Goal: Information Seeking & Learning: Get advice/opinions

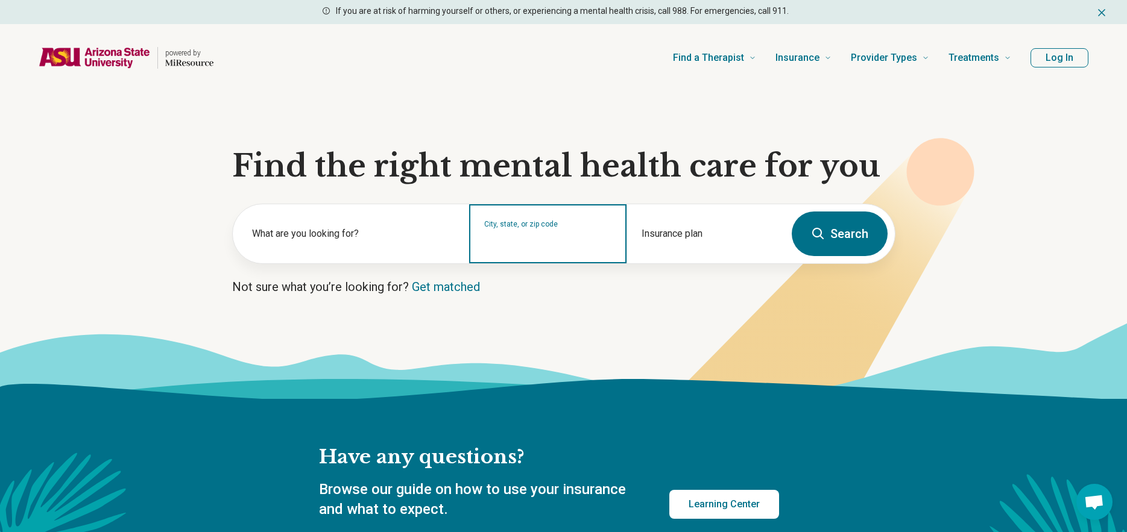
click at [501, 239] on input "City, state, or zip code" at bounding box center [548, 242] width 128 height 14
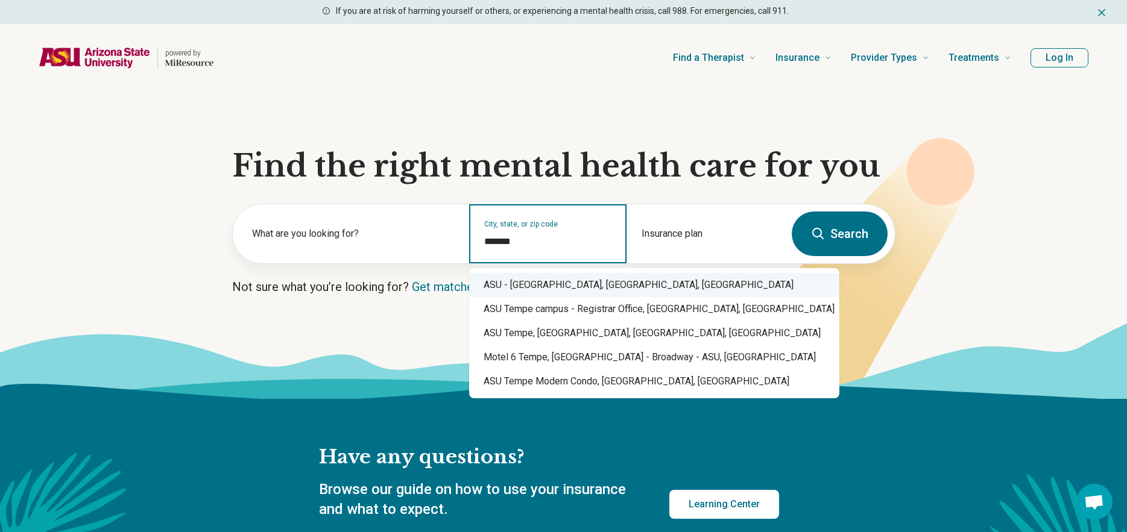
click at [587, 285] on div "ASU - Tempe Campus, Tempe, AZ" at bounding box center [654, 285] width 370 height 24
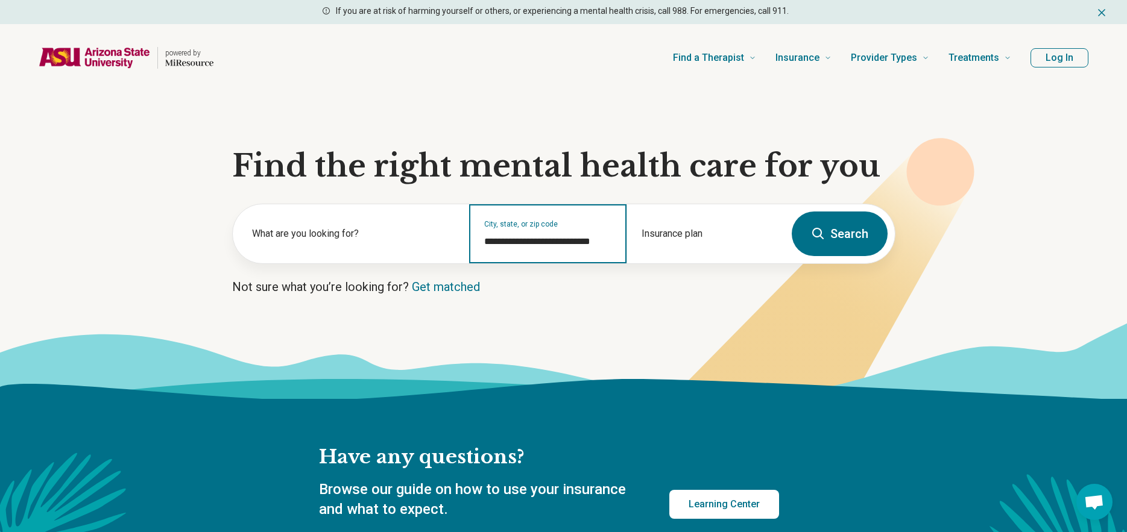
type input "**********"
click at [830, 248] on button "Search" at bounding box center [840, 234] width 96 height 45
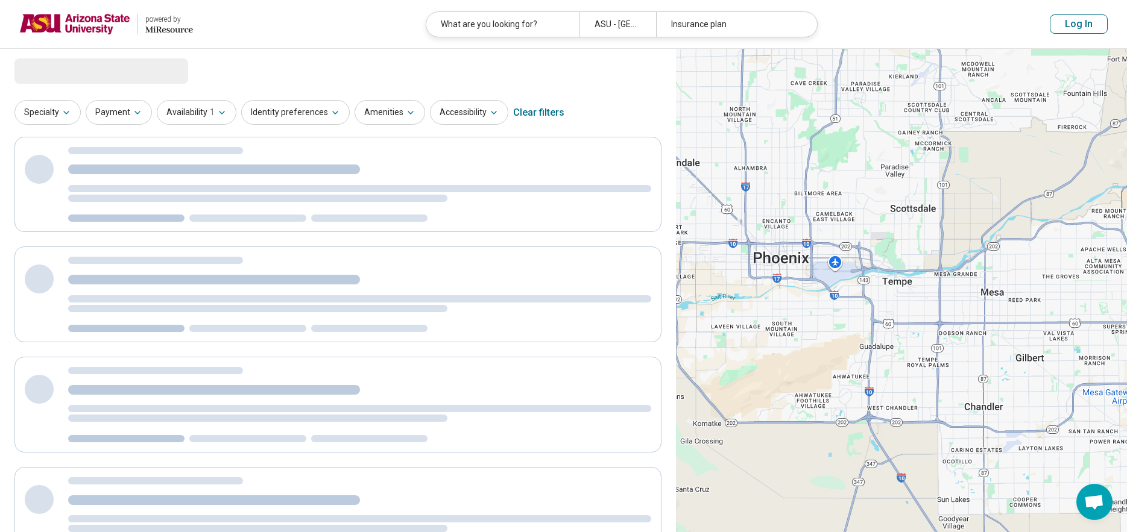
select select "***"
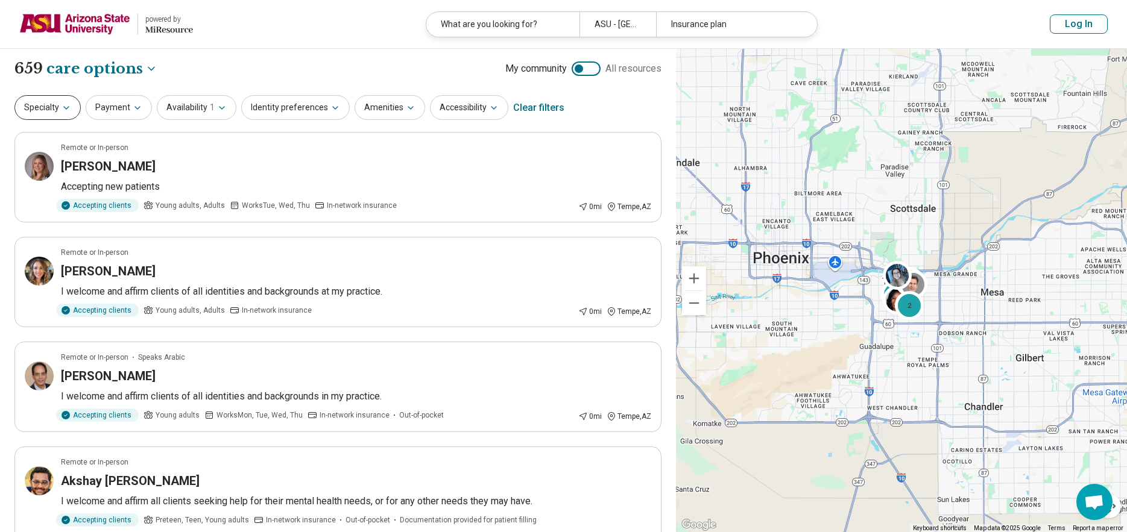
click at [55, 107] on button "Specialty" at bounding box center [47, 107] width 66 height 25
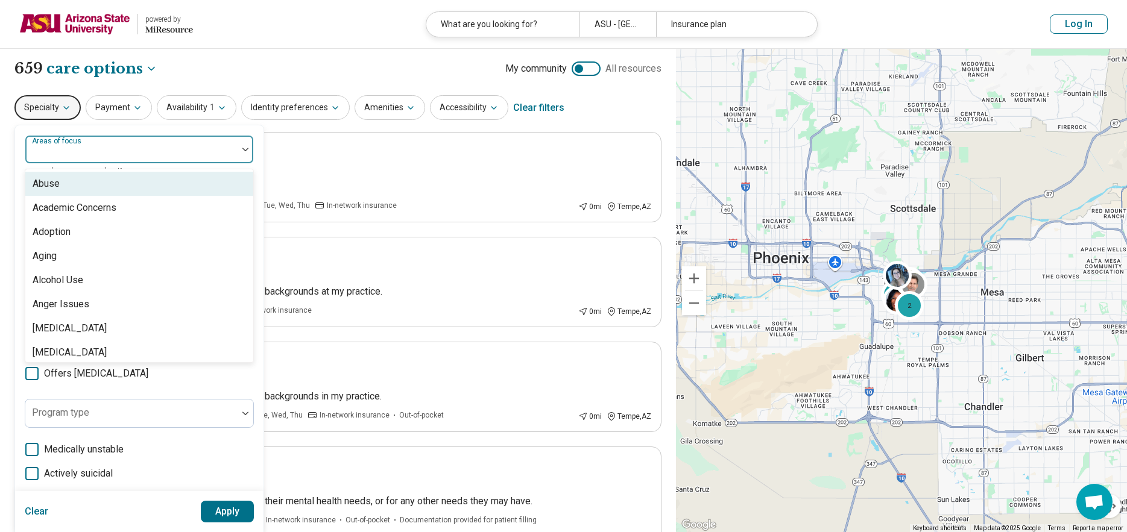
click at [101, 150] on div at bounding box center [131, 154] width 203 height 17
type input "***"
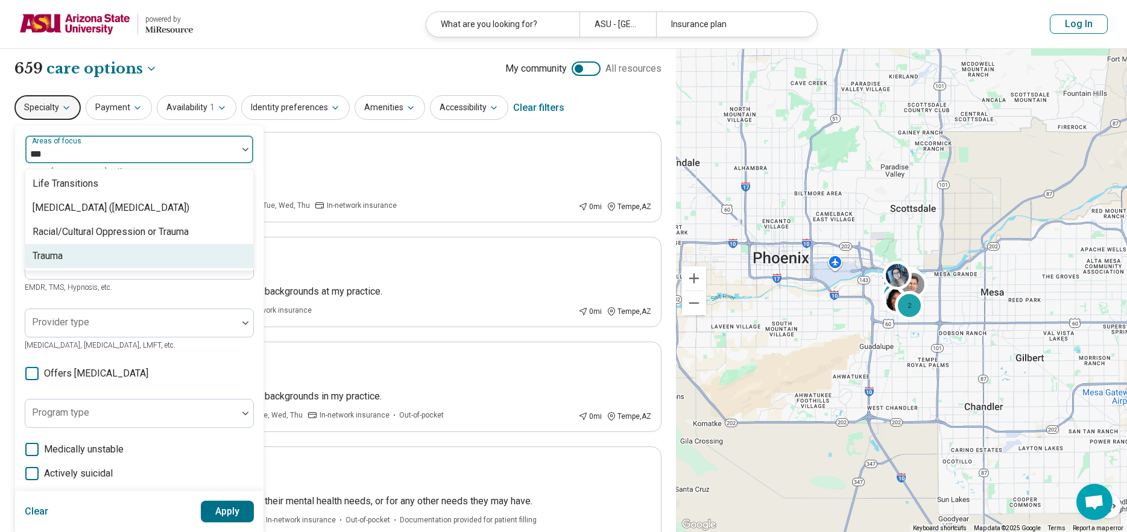
click at [117, 252] on div "Trauma" at bounding box center [139, 256] width 228 height 24
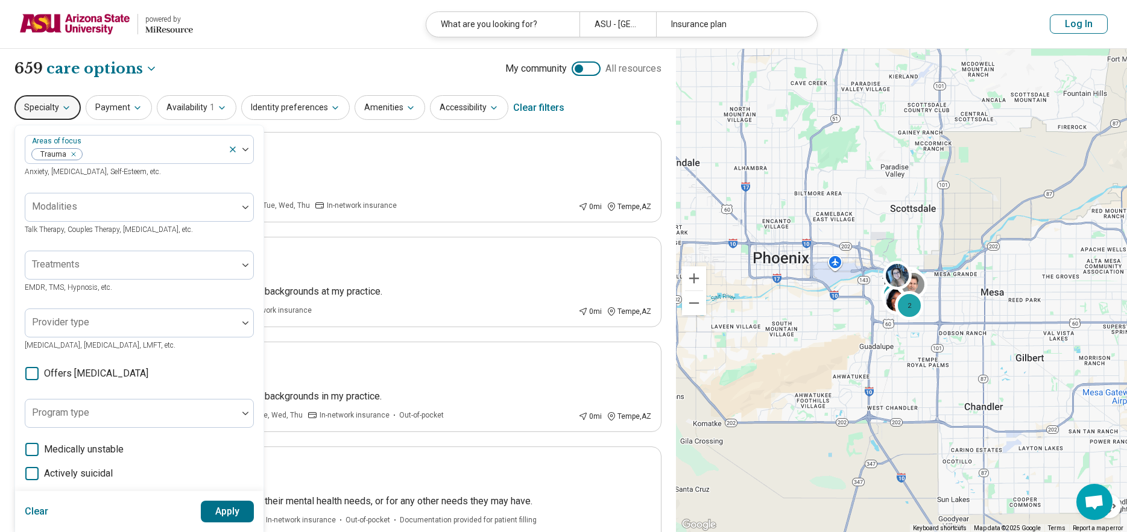
click at [228, 512] on button "Apply" at bounding box center [228, 512] width 54 height 22
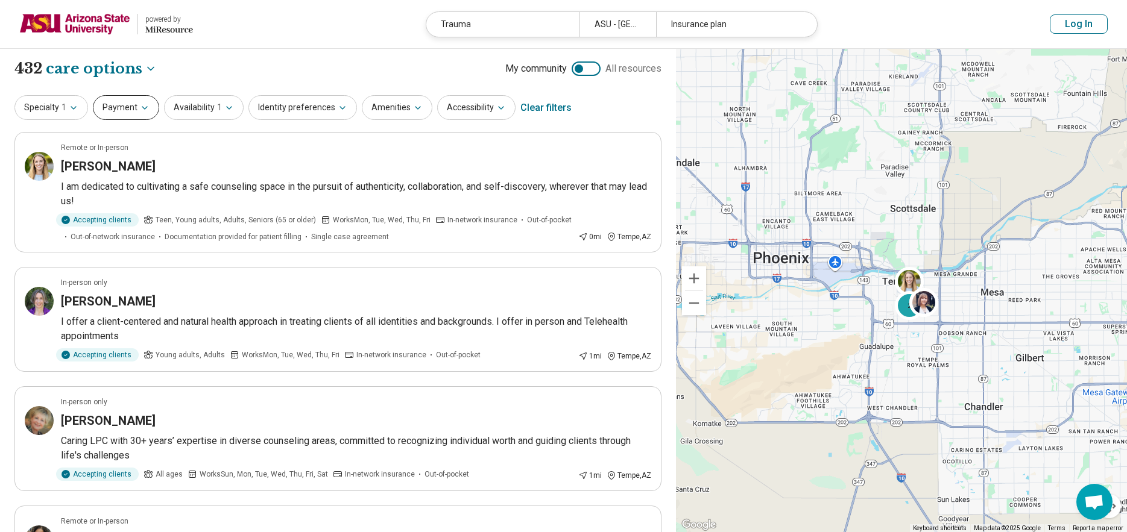
click at [139, 114] on button "Payment" at bounding box center [126, 107] width 66 height 25
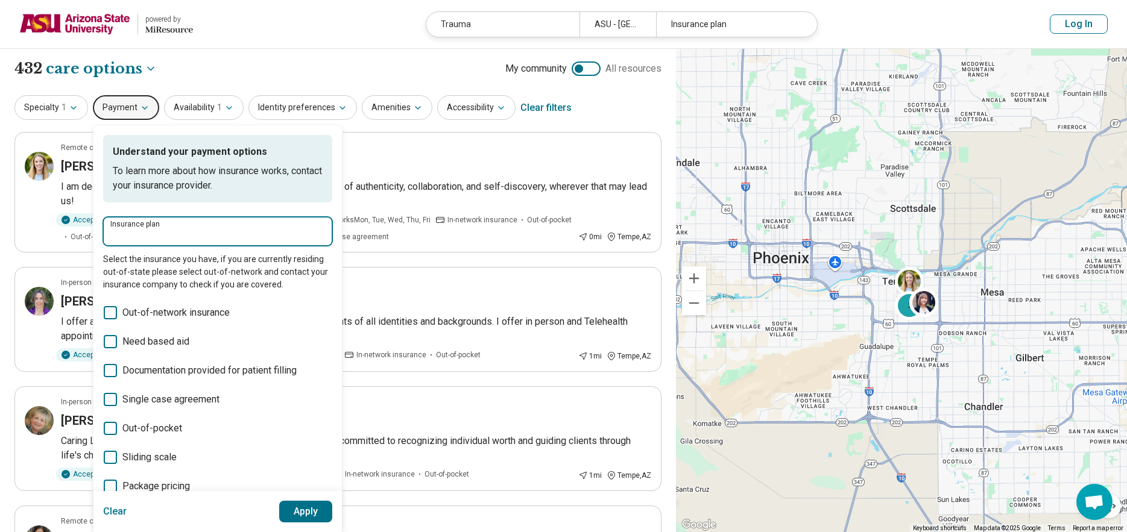
click at [181, 232] on input "Insurance plan" at bounding box center [217, 235] width 215 height 14
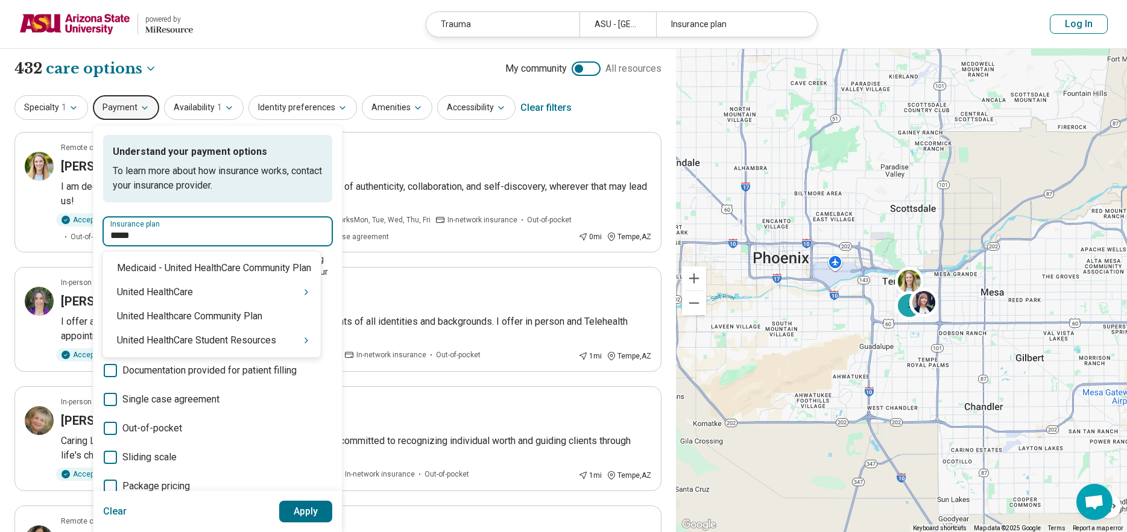
type input "******"
click at [191, 300] on div "United HealthCare" at bounding box center [211, 292] width 218 height 24
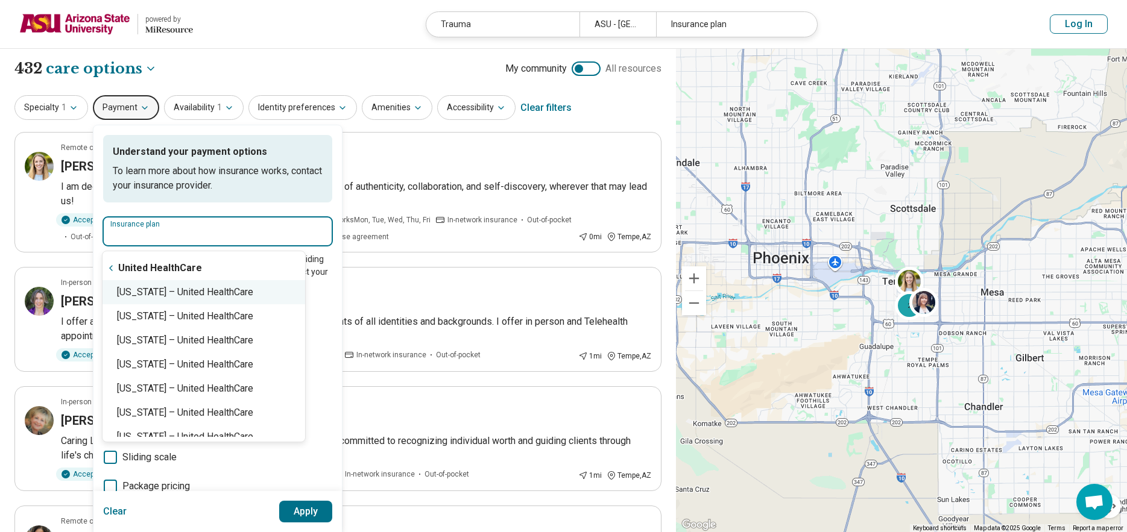
click at [221, 291] on div "Arizona – United HealthCare" at bounding box center [203, 292] width 203 height 24
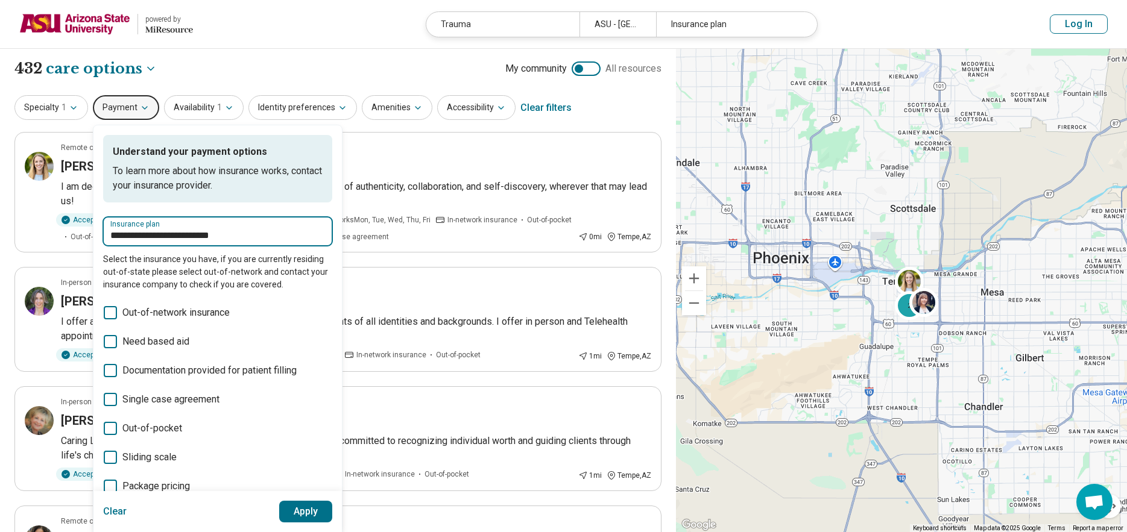
type input "**********"
click at [298, 511] on button "Apply" at bounding box center [306, 512] width 54 height 22
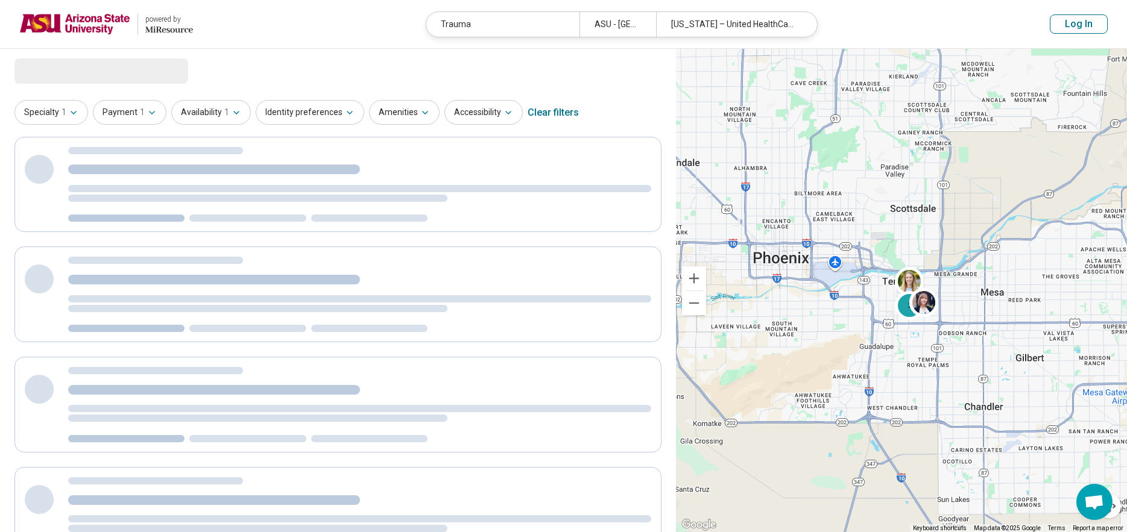
select select "***"
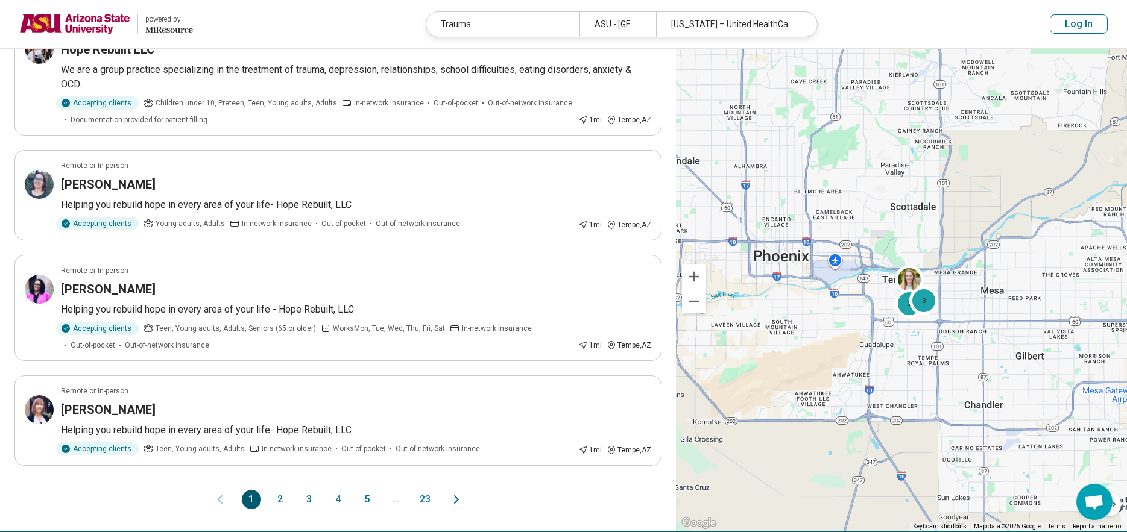
scroll to position [904, 0]
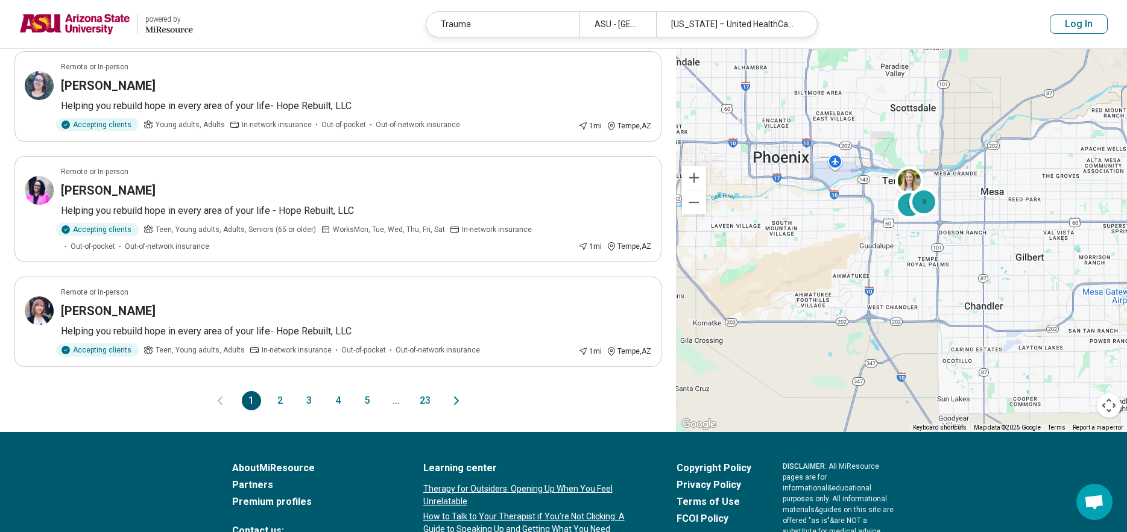
click at [284, 400] on button "2" at bounding box center [280, 400] width 19 height 19
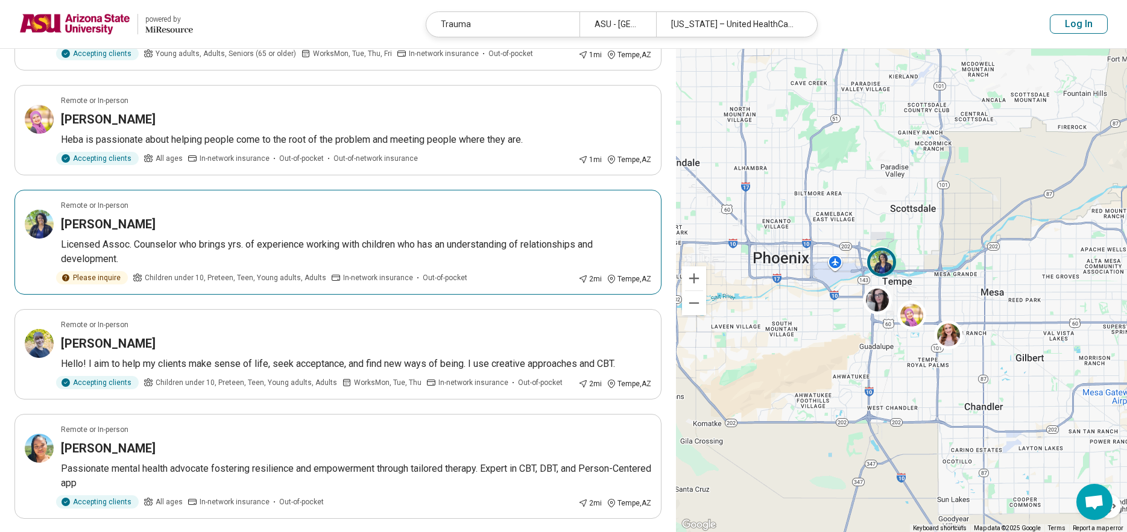
scroll to position [181, 0]
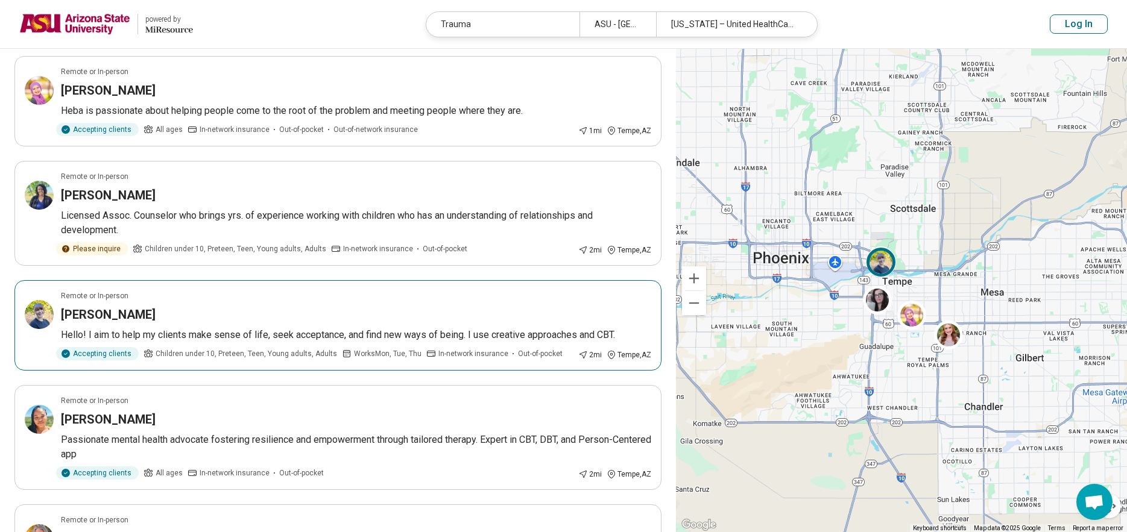
click at [46, 324] on img at bounding box center [39, 314] width 29 height 29
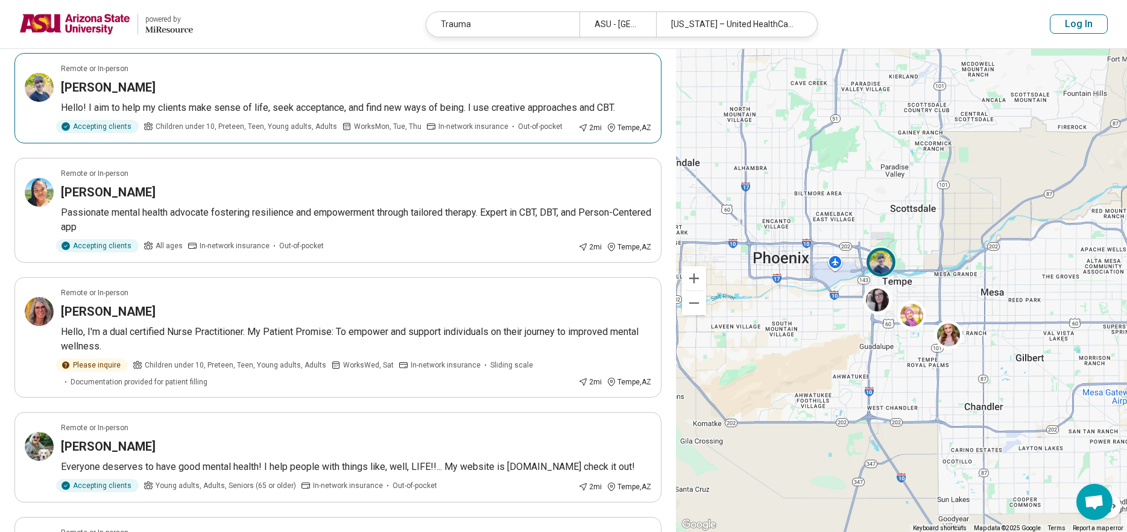
scroll to position [422, 0]
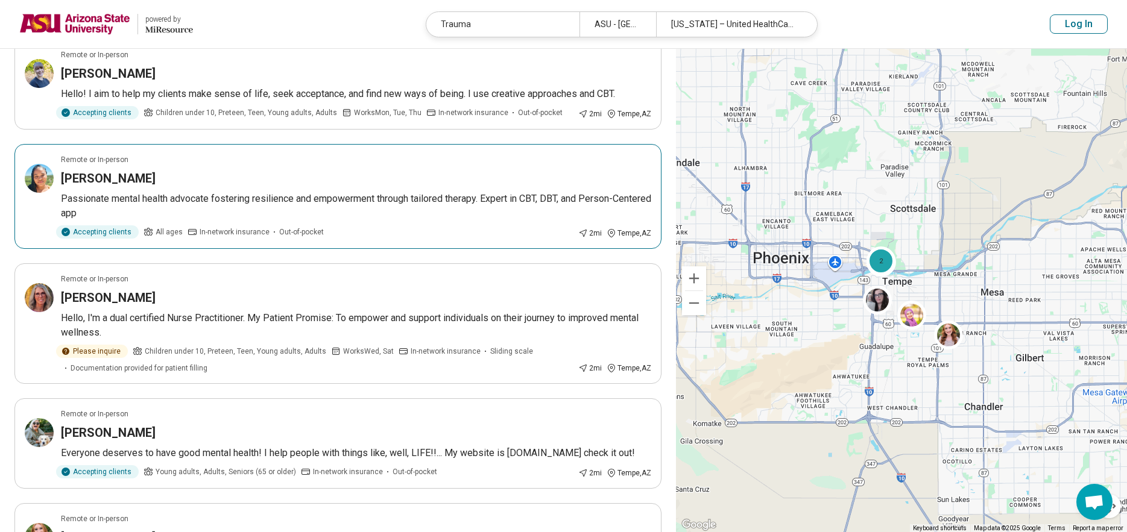
click at [33, 175] on img at bounding box center [39, 178] width 29 height 29
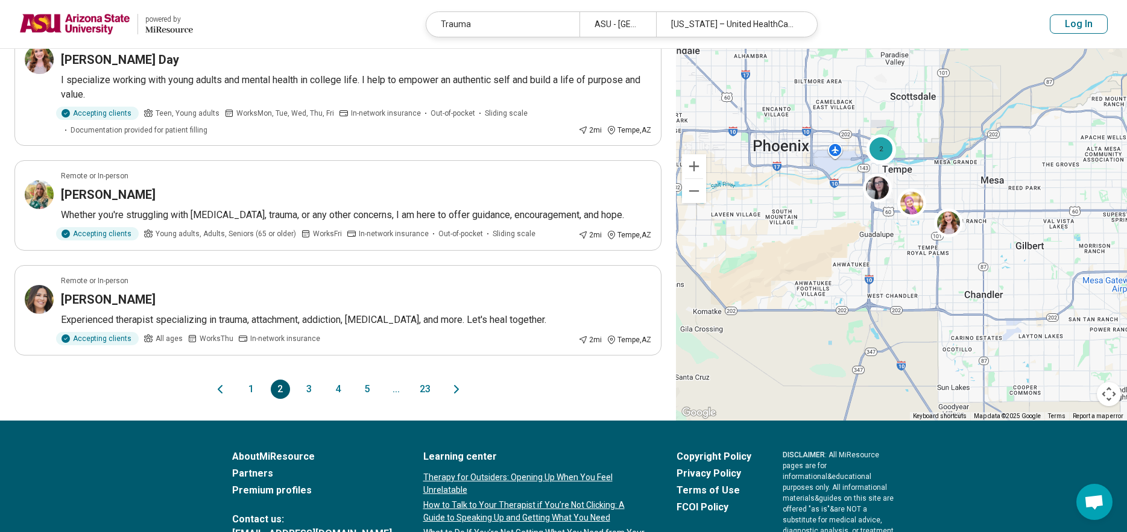
scroll to position [904, 0]
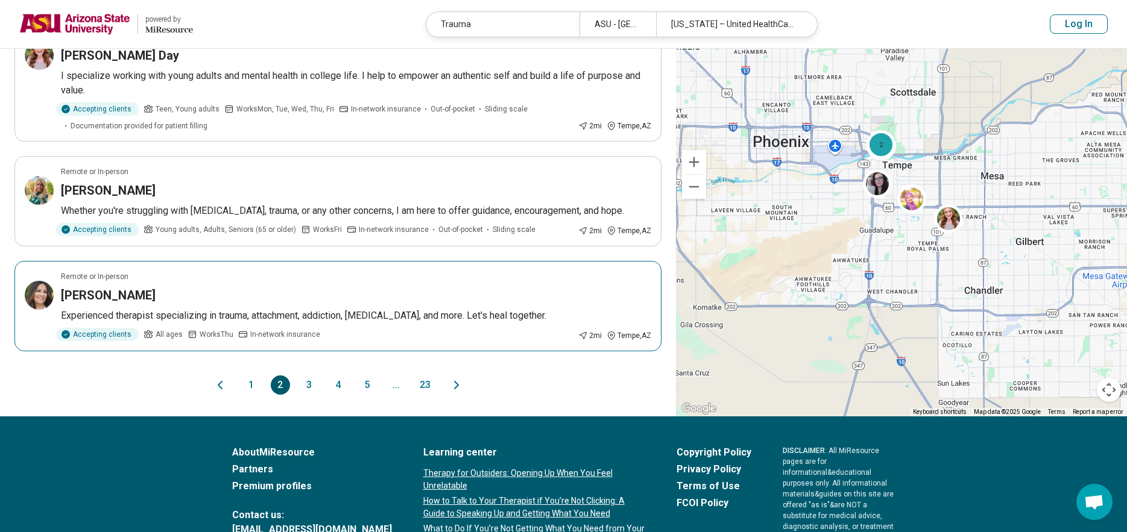
click at [45, 305] on img at bounding box center [39, 295] width 29 height 29
click at [309, 395] on button "3" at bounding box center [309, 385] width 19 height 19
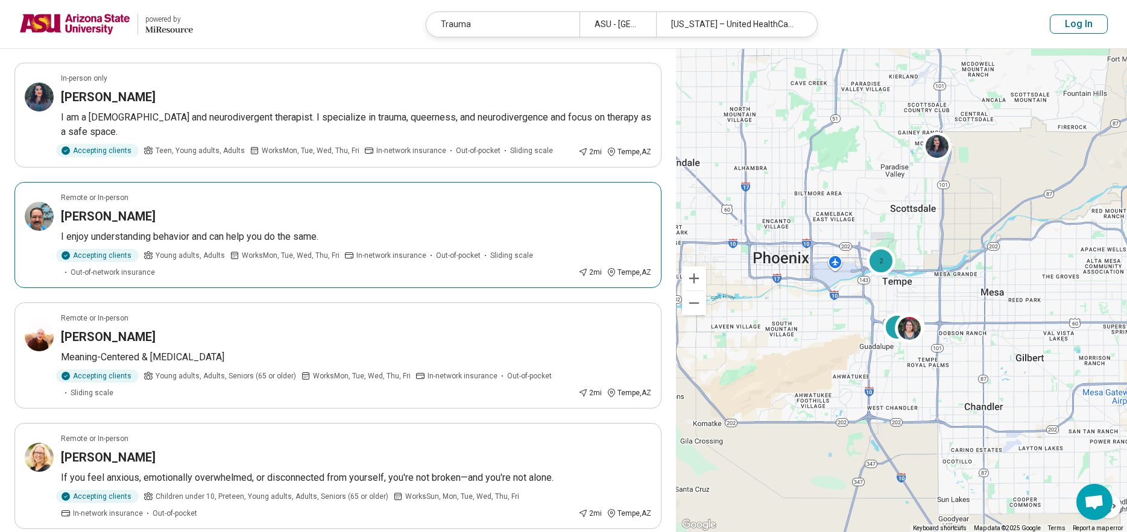
scroll to position [181, 0]
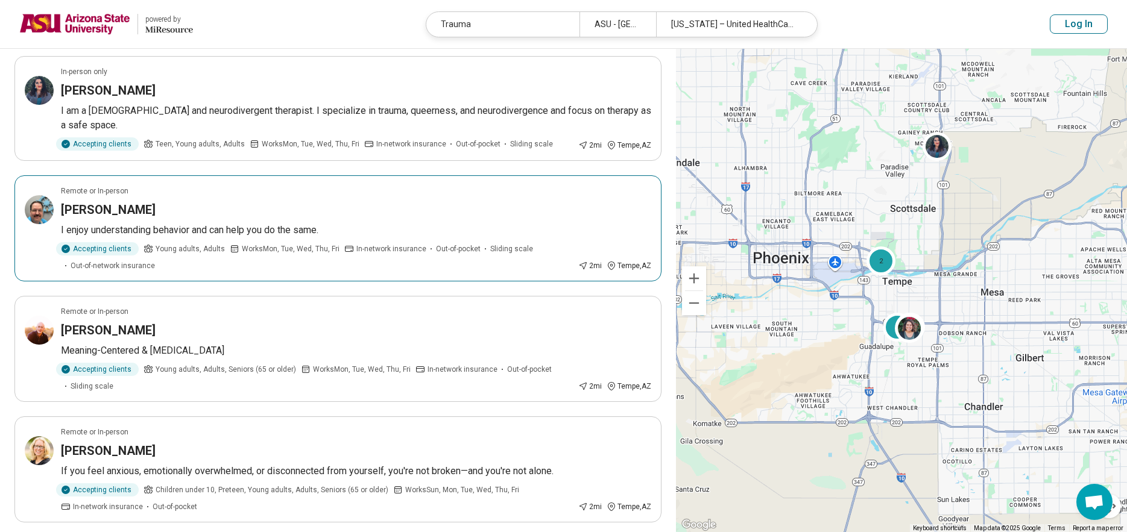
click at [41, 200] on img at bounding box center [39, 209] width 29 height 29
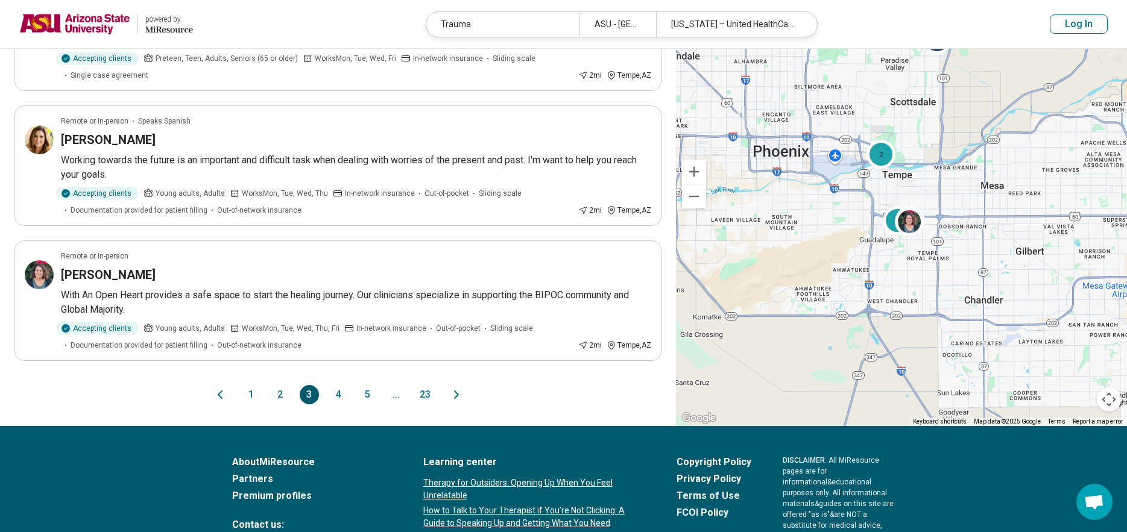
scroll to position [965, 0]
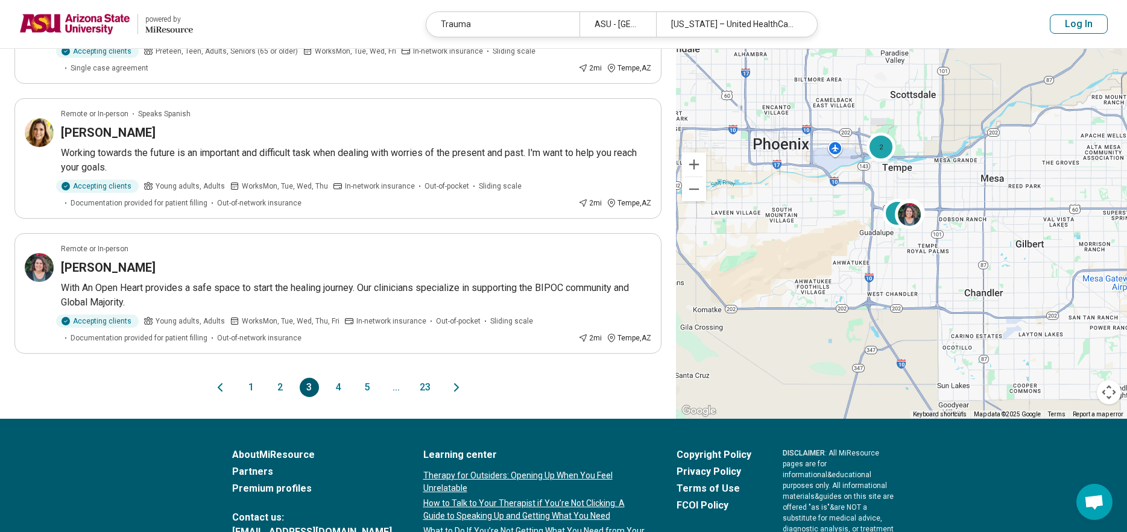
click at [342, 378] on button "4" at bounding box center [338, 387] width 19 height 19
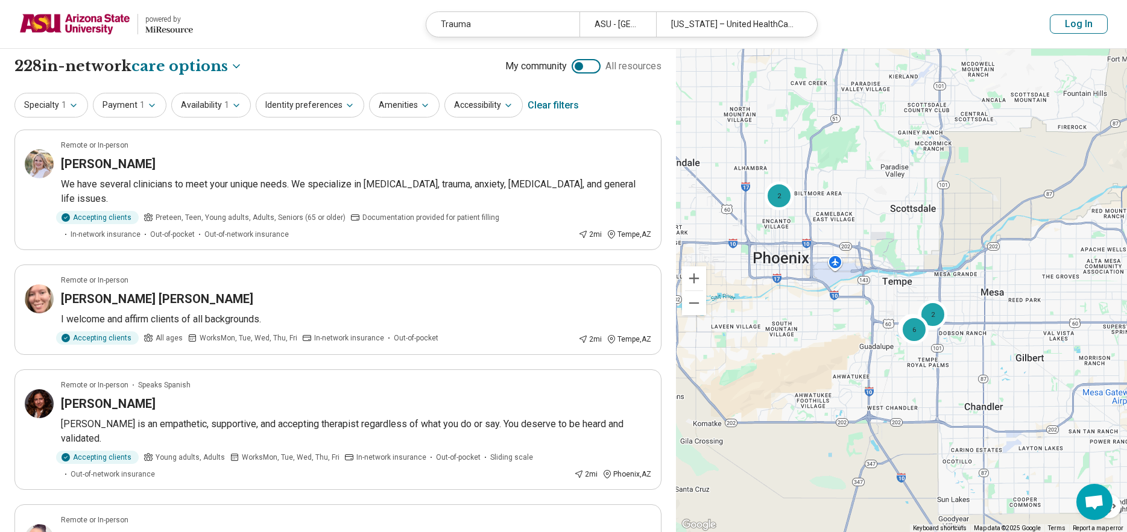
scroll to position [0, 0]
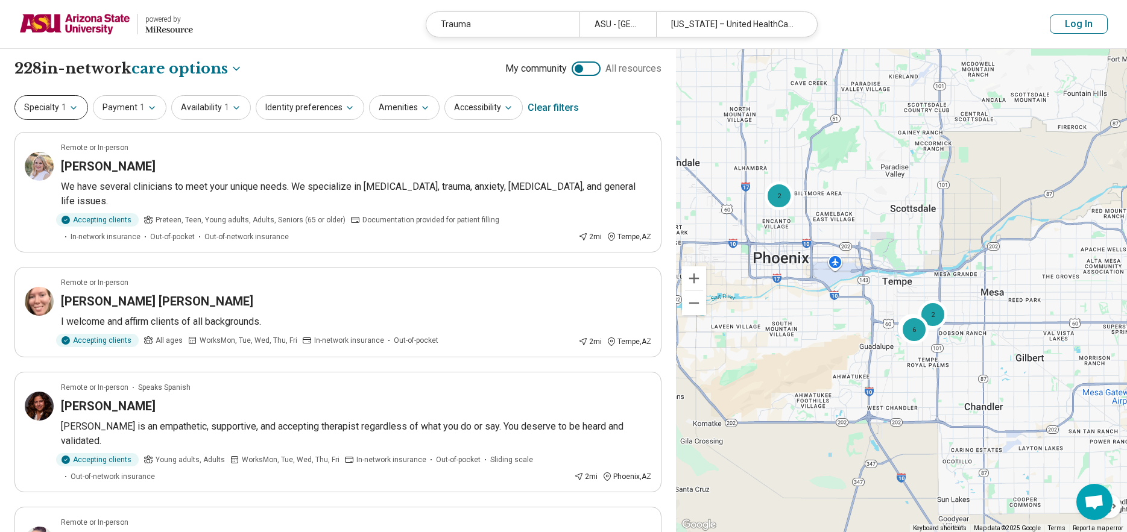
click at [51, 110] on button "Specialty 1" at bounding box center [51, 107] width 74 height 25
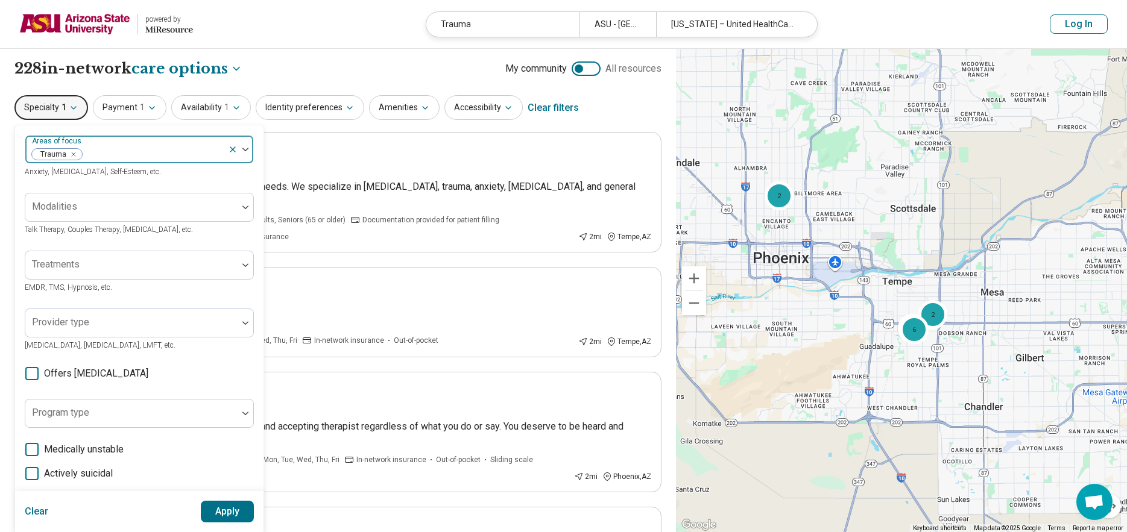
click at [76, 150] on div "Remove [object Object]" at bounding box center [71, 154] width 14 height 14
click at [77, 151] on div at bounding box center [131, 154] width 203 height 17
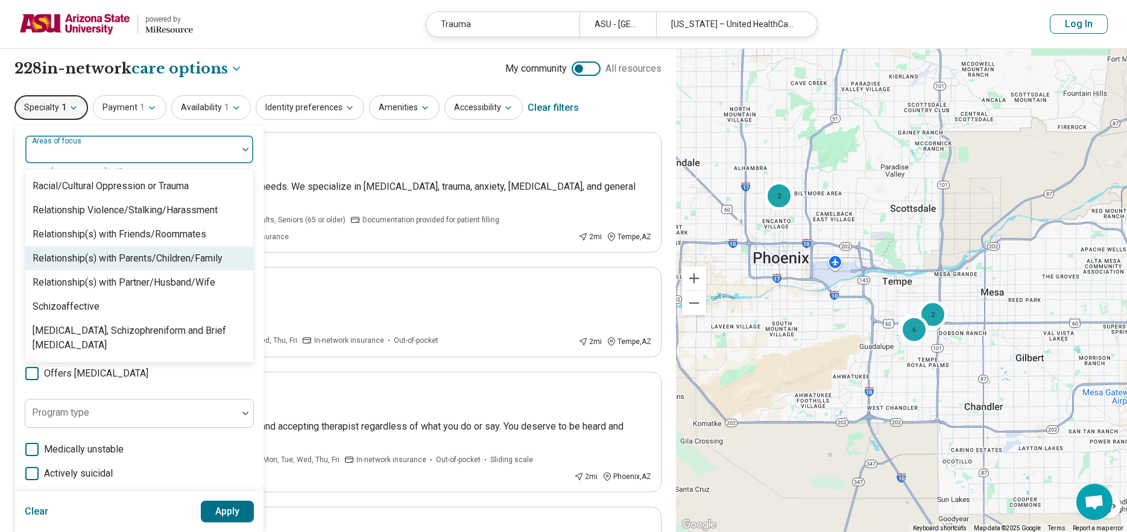
scroll to position [1989, 0]
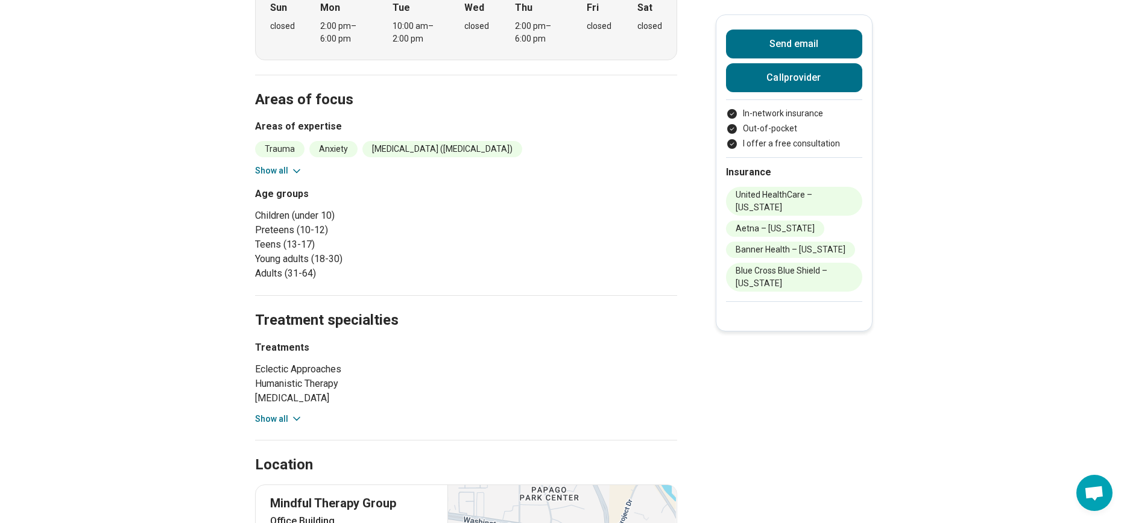
scroll to position [543, 0]
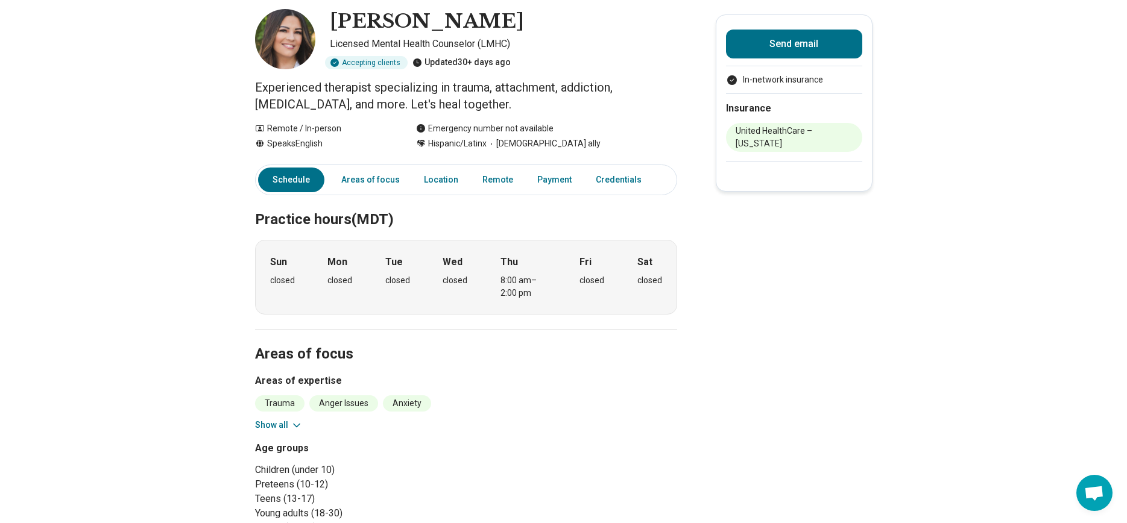
scroll to position [60, 0]
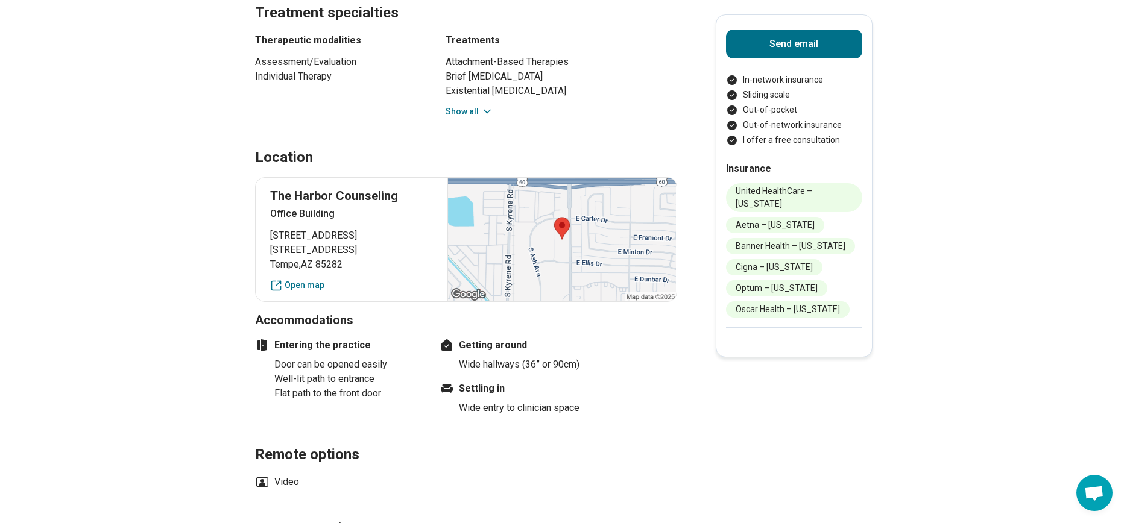
scroll to position [723, 0]
